Goal: Task Accomplishment & Management: Manage account settings

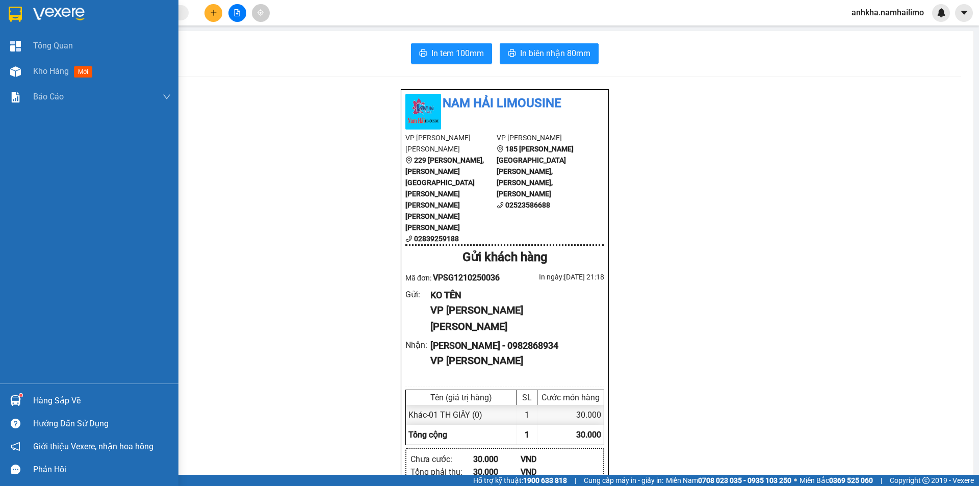
click at [42, 409] on div "Hàng sắp về" at bounding box center [89, 400] width 178 height 23
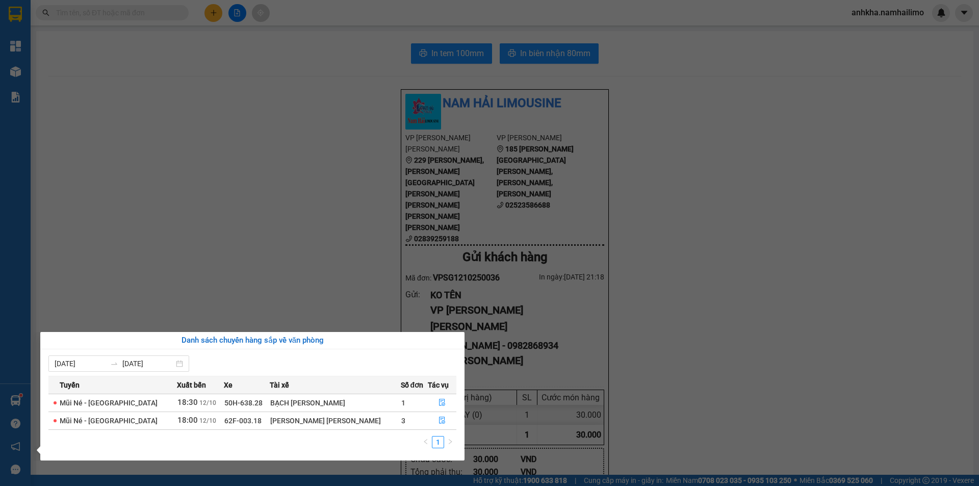
drag, startPoint x: 290, startPoint y: 197, endPoint x: 59, endPoint y: 9, distance: 297.7
click at [256, 178] on section "Kết quả [PERSON_NAME] ( 28 ) Bộ lọc Mã ĐH Trạng thái Món hàng [PERSON_NAME] [PE…" at bounding box center [489, 243] width 979 height 486
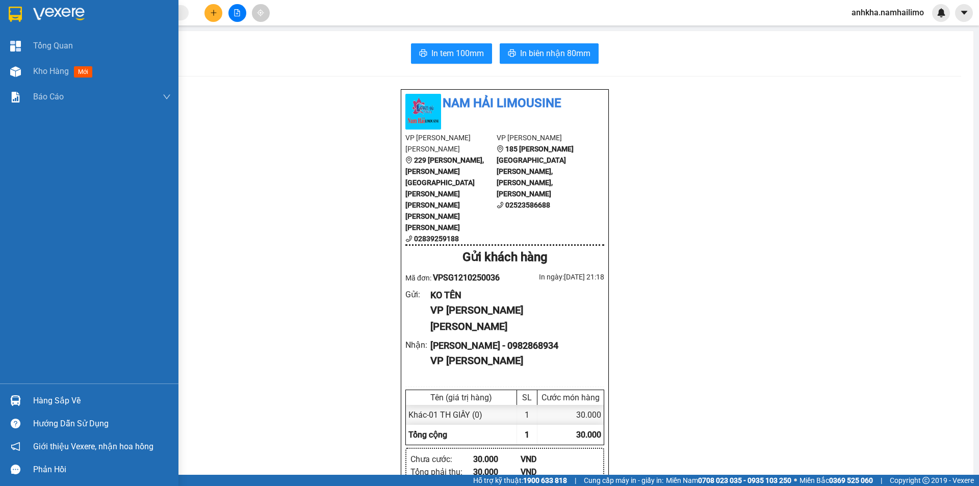
click at [6, 398] on div "Hàng sắp về" at bounding box center [89, 400] width 178 height 23
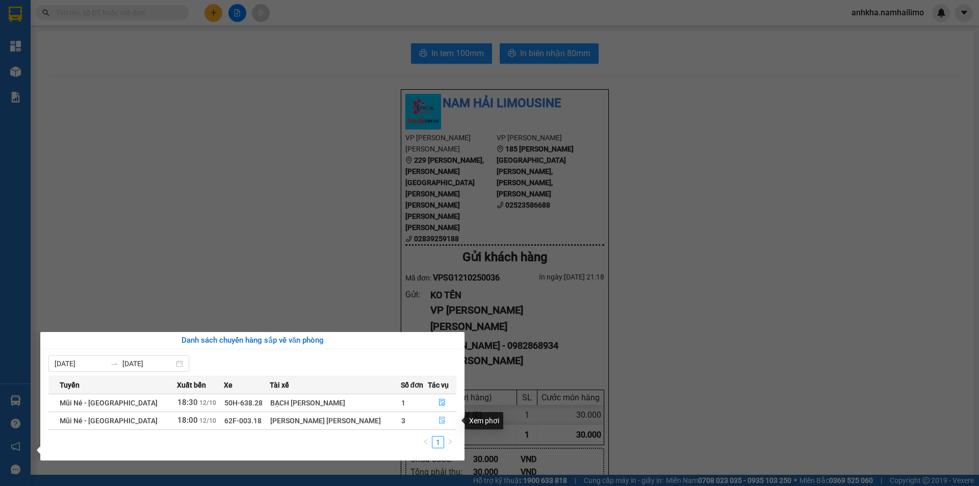
click at [439, 421] on icon "file-done" at bounding box center [442, 420] width 6 height 7
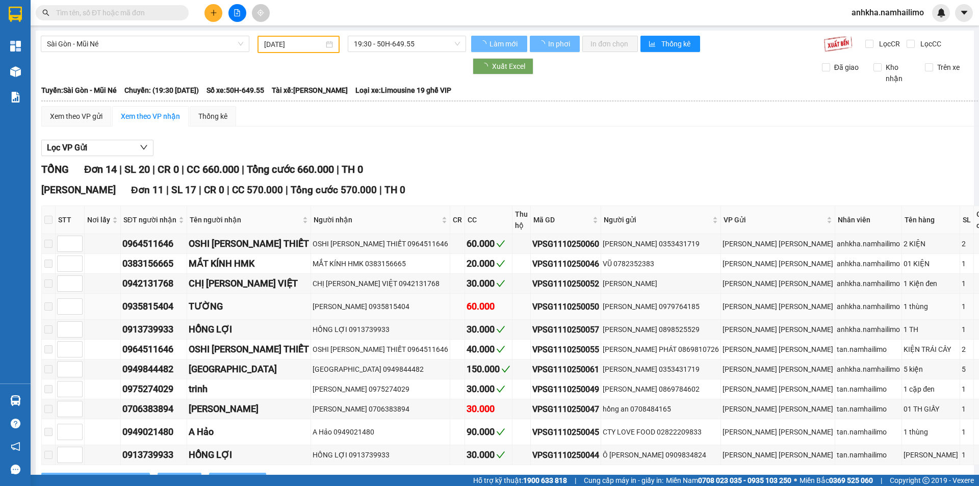
type input "[DATE]"
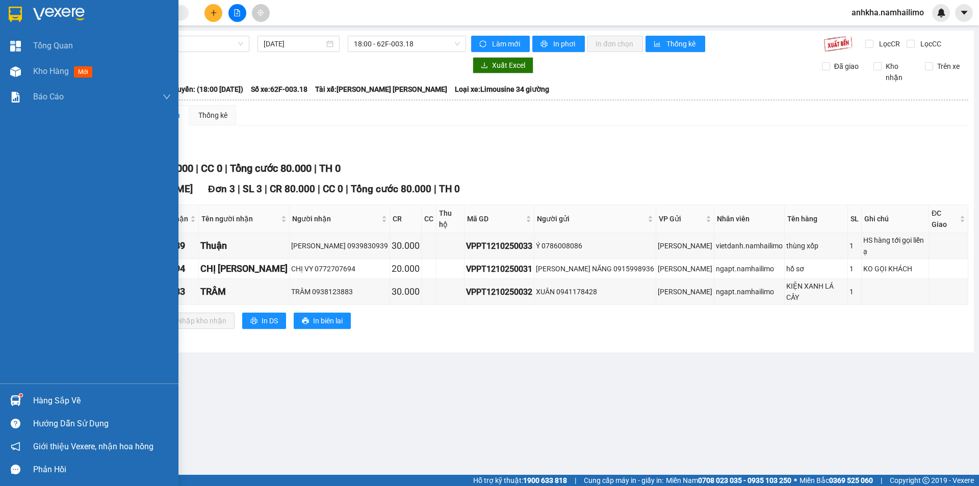
click at [31, 396] on div "Hàng sắp về" at bounding box center [89, 400] width 178 height 23
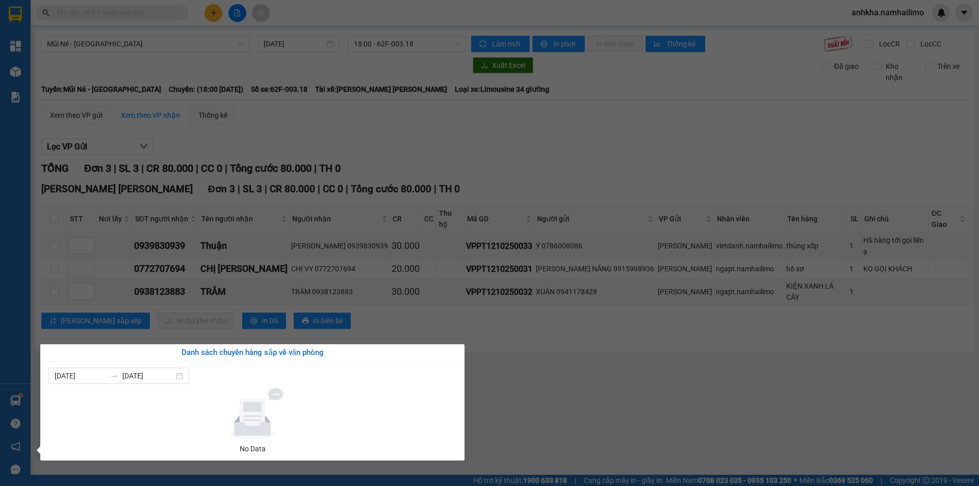
click at [402, 123] on section "Kết quả [PERSON_NAME] ( 28 ) Bộ lọc Mã ĐH Trạng thái Món hàng [PERSON_NAME] [PE…" at bounding box center [489, 243] width 979 height 486
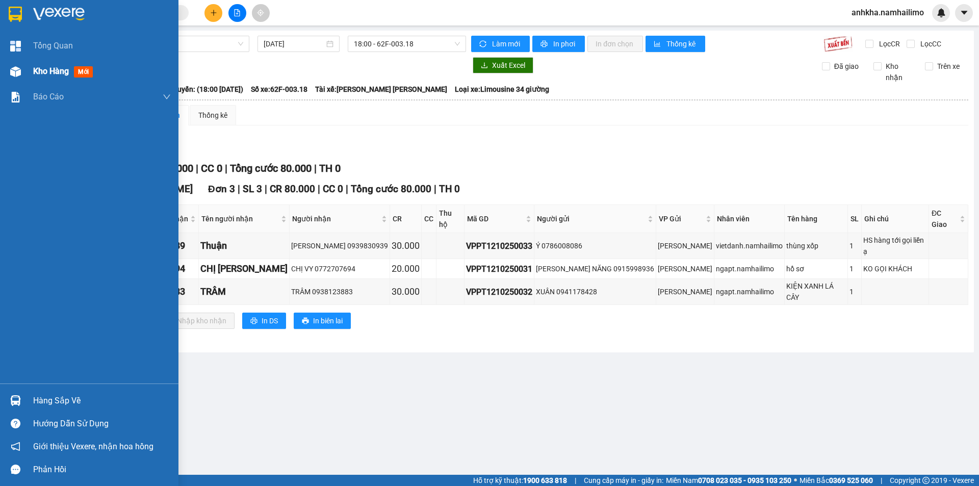
click at [15, 77] on div at bounding box center [16, 72] width 18 height 18
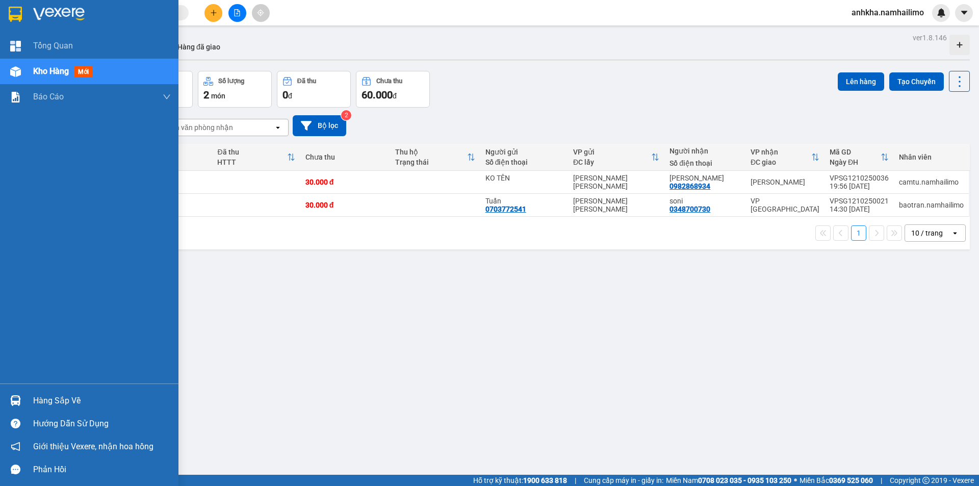
click at [36, 401] on div "Hàng sắp về" at bounding box center [102, 400] width 138 height 15
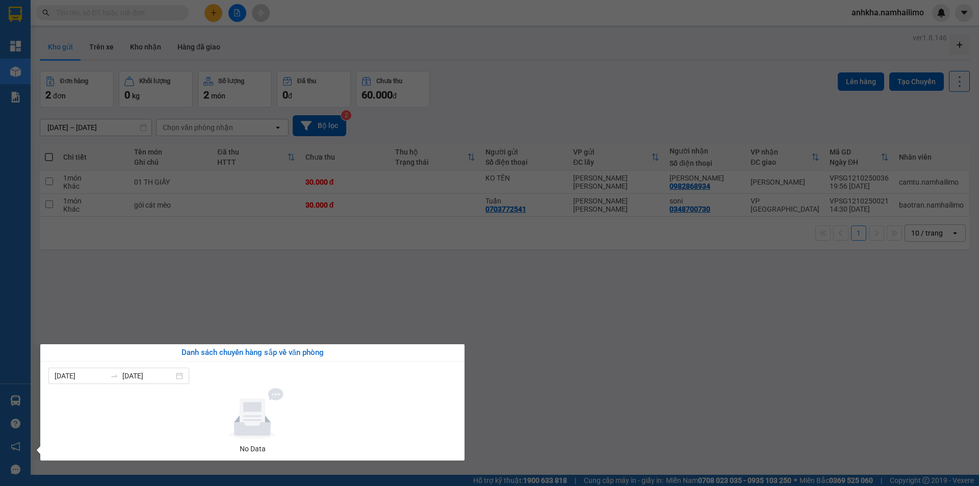
drag, startPoint x: 343, startPoint y: 310, endPoint x: 304, endPoint y: 310, distance: 38.7
click at [343, 310] on section "Kết quả [PERSON_NAME] ( 28 ) Bộ lọc Mã ĐH Trạng thái Món hàng [PERSON_NAME] [PE…" at bounding box center [489, 243] width 979 height 486
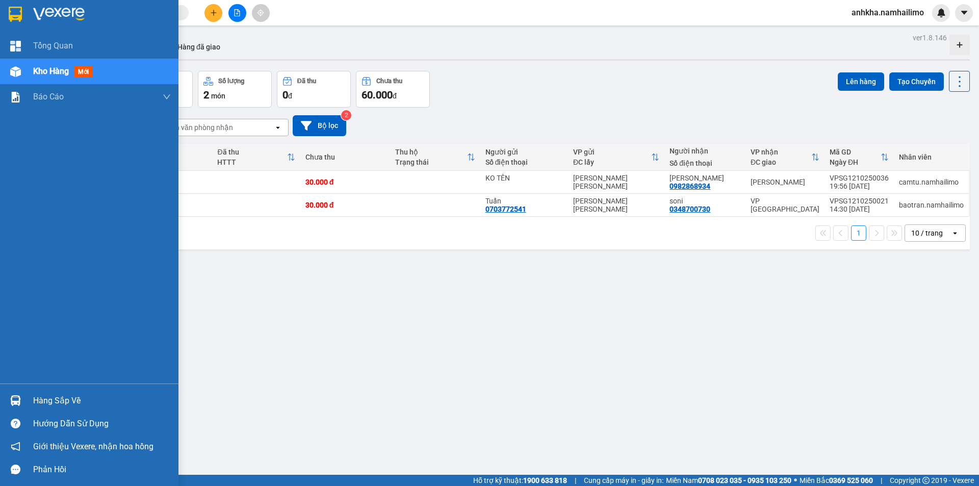
click at [68, 393] on div "Hàng sắp về" at bounding box center [102, 400] width 138 height 15
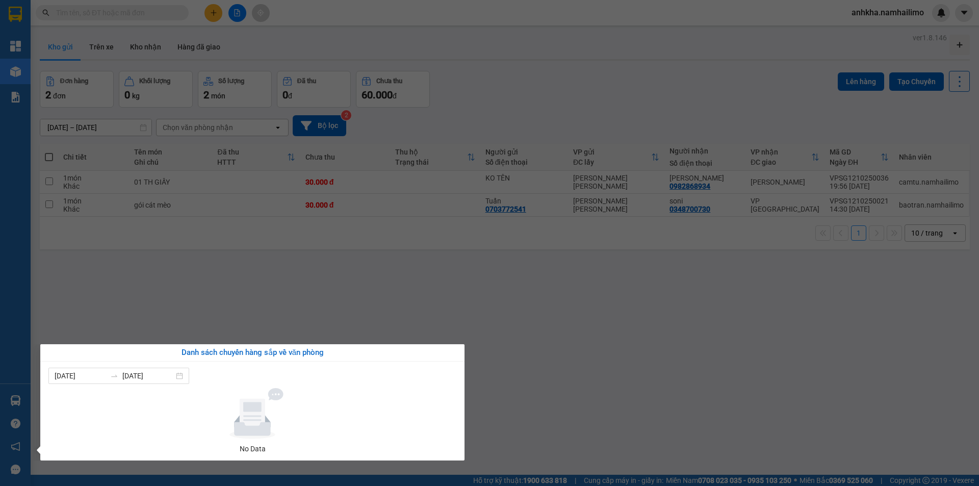
click at [420, 271] on section "Kết quả [PERSON_NAME] ( 28 ) Bộ lọc Mã ĐH Trạng thái Món hàng [PERSON_NAME] [PE…" at bounding box center [489, 243] width 979 height 486
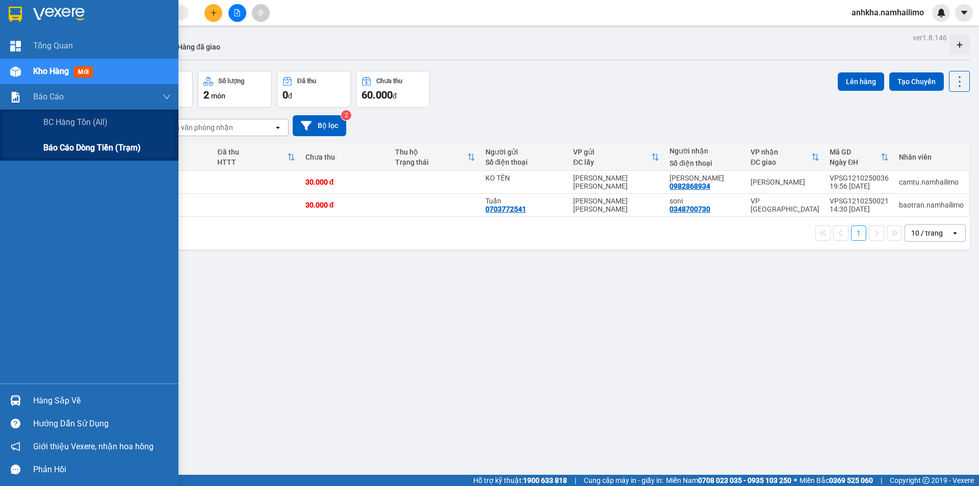
click at [56, 141] on span "Báo cáo dòng tiền (trạm)" at bounding box center [91, 147] width 97 height 13
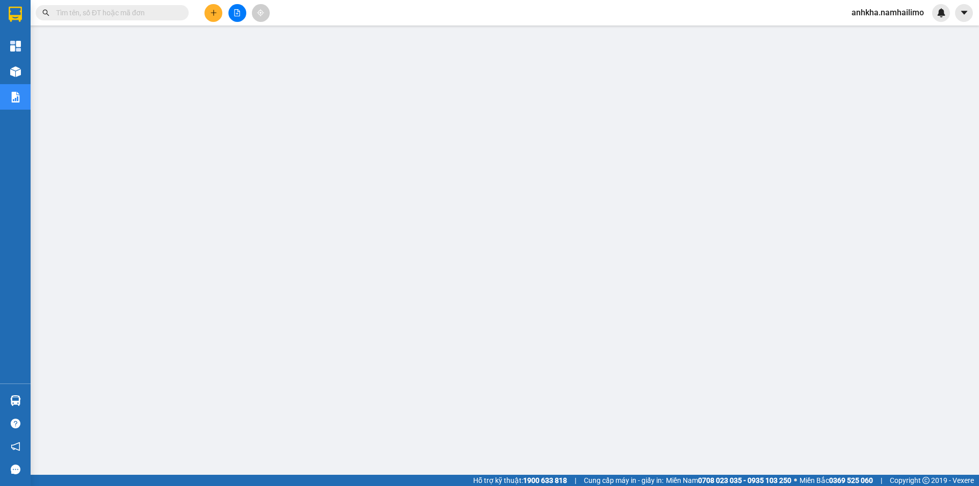
drag, startPoint x: 873, startPoint y: 7, endPoint x: 873, endPoint y: 17, distance: 10.2
click at [873, 7] on span "anhkha.namhailimo" at bounding box center [887, 12] width 89 height 13
click at [876, 34] on span "Đăng xuất" at bounding box center [892, 31] width 67 height 11
